Goal: Information Seeking & Learning: Check status

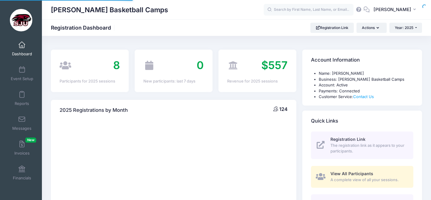
select select
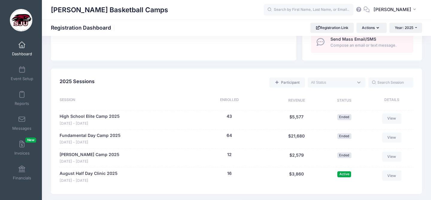
scroll to position [240, 0]
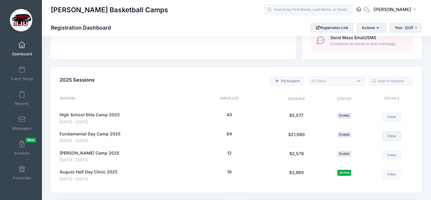
click at [394, 137] on link "View" at bounding box center [391, 136] width 19 height 10
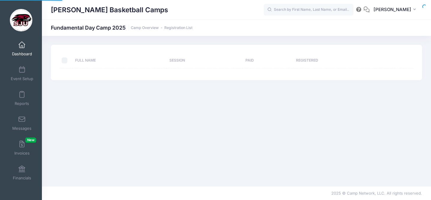
select select "10"
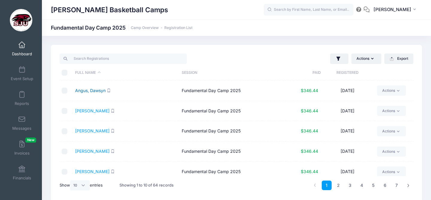
click at [98, 91] on link "Angus, Dawsyn" at bounding box center [90, 90] width 31 height 5
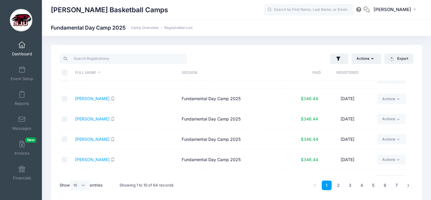
scroll to position [107, 0]
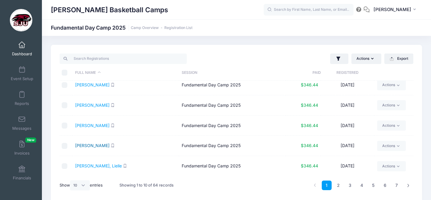
click at [84, 146] on link "Craven, Ember" at bounding box center [92, 145] width 34 height 5
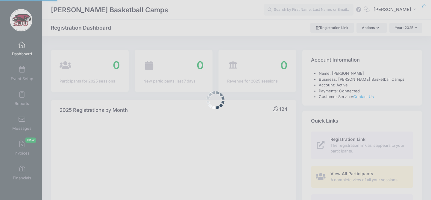
select select
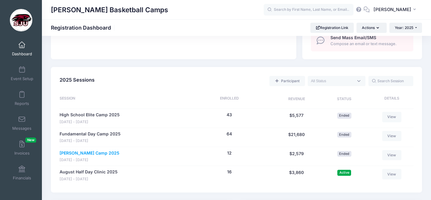
click at [100, 154] on link "[PERSON_NAME] Camp 2025" at bounding box center [90, 153] width 60 height 6
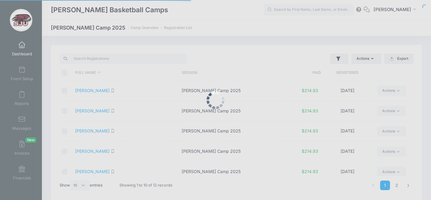
select select "10"
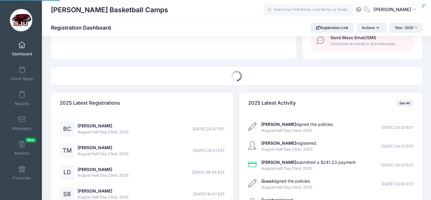
select select
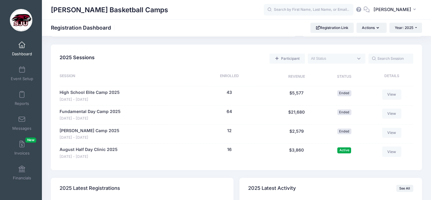
scroll to position [263, 0]
click at [120, 151] on div "August Half Day Clinic 2025 Aug 25 - Aug 28, 2025 16 people $3,860" at bounding box center [123, 152] width 127 height 13
click at [111, 147] on link "August Half Day Clinic 2025" at bounding box center [89, 149] width 58 height 6
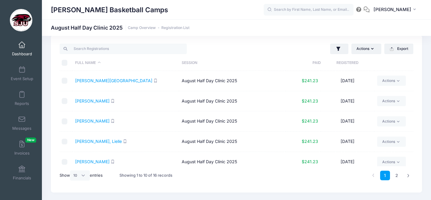
scroll to position [25, 0]
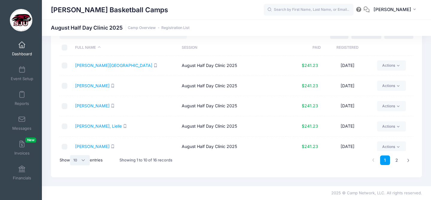
click at [86, 159] on select "All 10 25 50" at bounding box center [80, 160] width 20 height 10
select select "25"
click at [71, 155] on select "All 10 25 50" at bounding box center [80, 160] width 20 height 10
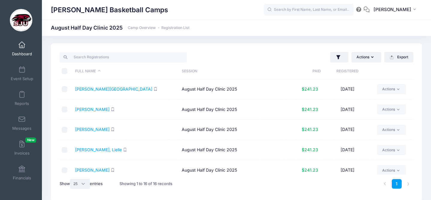
scroll to position [0, 0]
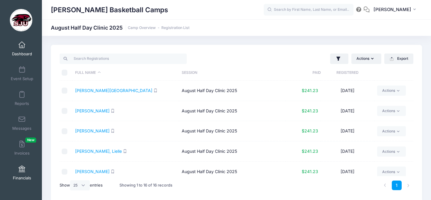
click at [23, 172] on link "Financials" at bounding box center [22, 173] width 28 height 21
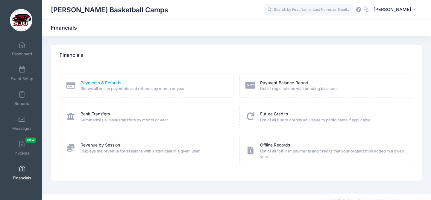
click at [90, 83] on link "Payments & Refunds" at bounding box center [101, 83] width 41 height 6
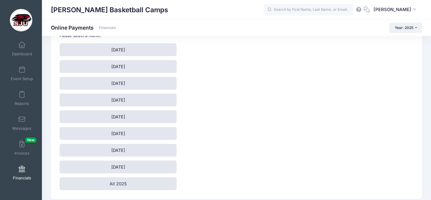
scroll to position [44, 0]
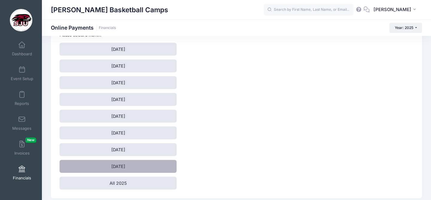
click at [119, 167] on link "[DATE]" at bounding box center [118, 166] width 117 height 13
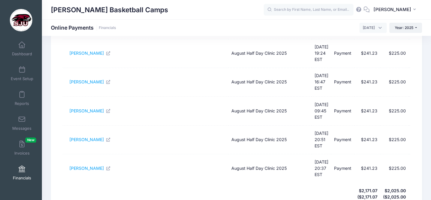
scroll to position [185, 0]
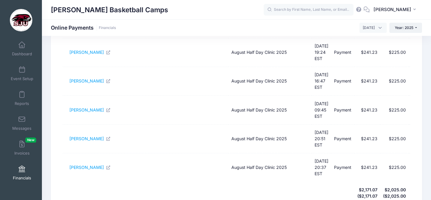
select select "25"
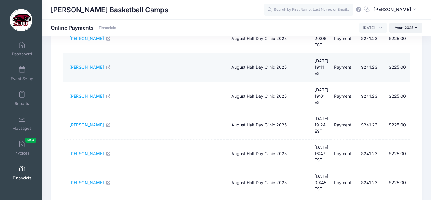
scroll to position [119, 0]
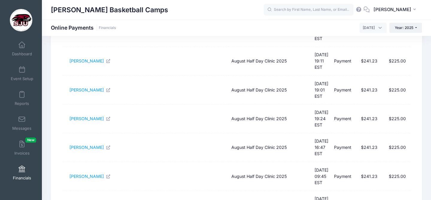
click at [22, 168] on span at bounding box center [22, 169] width 0 height 7
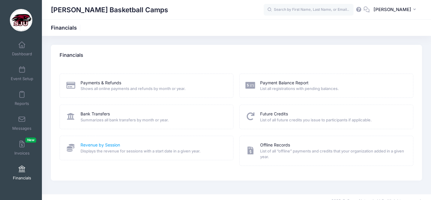
click at [109, 145] on link "Revenue by Session" at bounding box center [101, 145] width 40 height 6
click at [93, 83] on link "Payments & Refunds" at bounding box center [101, 83] width 41 height 6
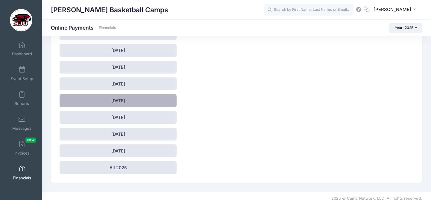
scroll to position [63, 0]
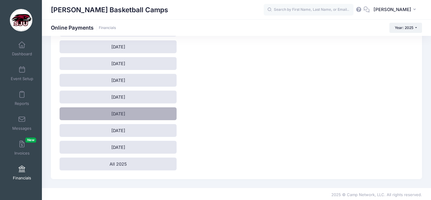
click at [124, 112] on link "[DATE]" at bounding box center [118, 114] width 117 height 13
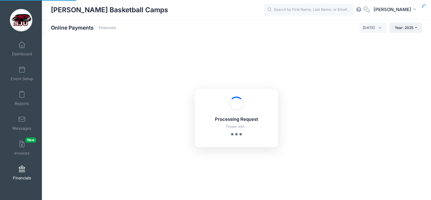
select select "10"
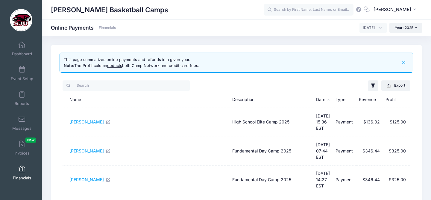
click at [22, 170] on span at bounding box center [22, 169] width 0 height 7
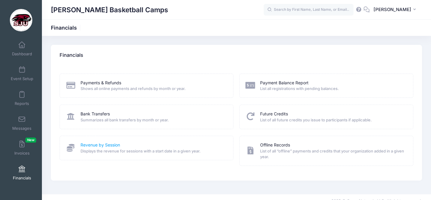
click at [95, 145] on link "Revenue by Session" at bounding box center [101, 145] width 40 height 6
